Goal: Transaction & Acquisition: Book appointment/travel/reservation

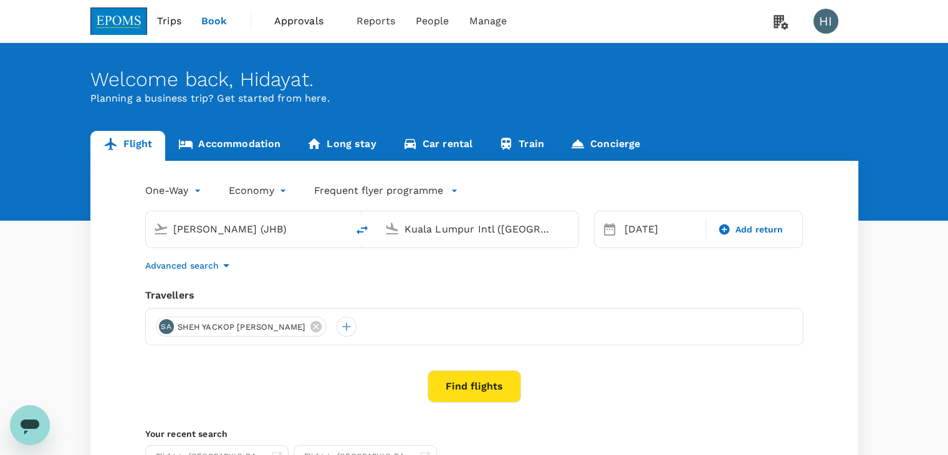
click at [222, 27] on span "Book" at bounding box center [214, 21] width 26 height 15
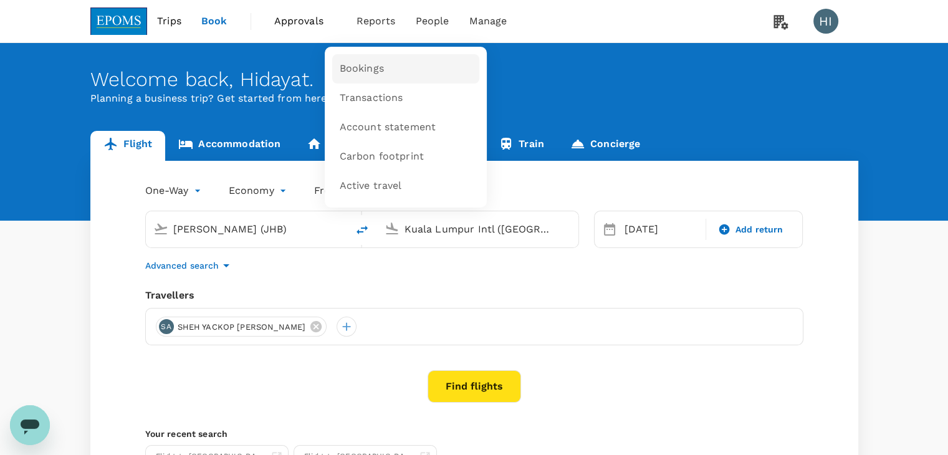
click at [365, 65] on span "Bookings" at bounding box center [362, 69] width 44 height 14
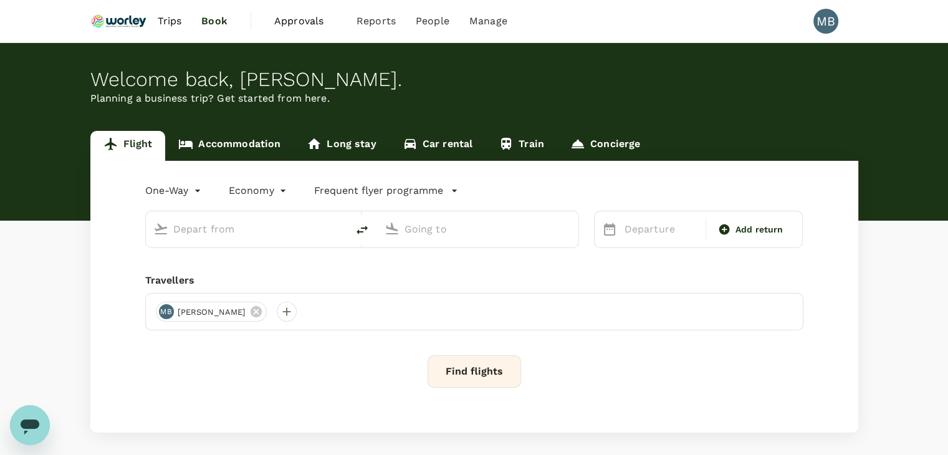
type input "Kuala Lumpur Intl ([GEOGRAPHIC_DATA])"
type input "London Heathrow (LHR)"
type input "Kuala Lumpur Intl ([GEOGRAPHIC_DATA])"
type input "London Heathrow (LHR)"
